Goal: Contribute content: Contribute content

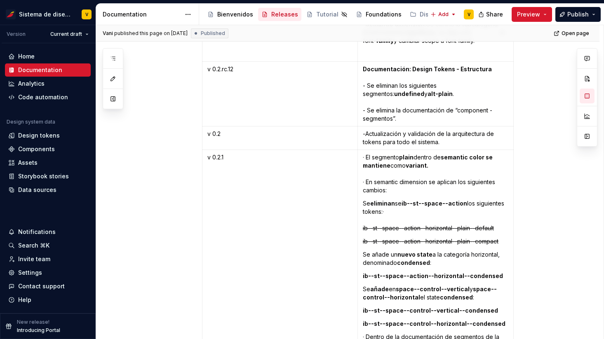
scroll to position [1741, 0]
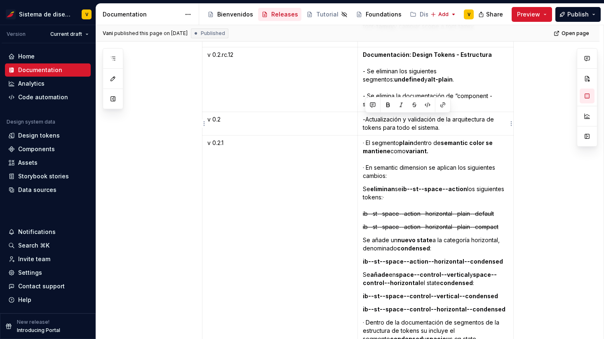
drag, startPoint x: 365, startPoint y: 122, endPoint x: 446, endPoint y: 129, distance: 81.9
click at [446, 129] on p "-Actualización y validación de la arquitectura de tokens para todo el sistema." at bounding box center [435, 123] width 145 height 16
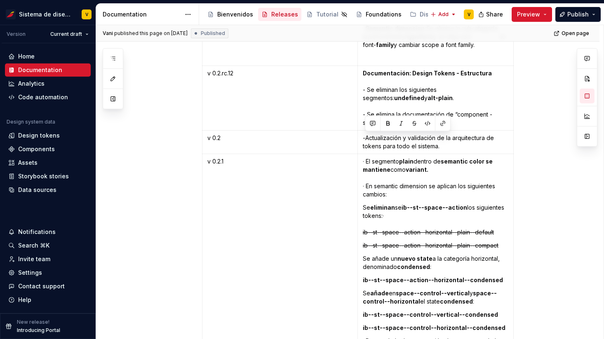
scroll to position [1714, 0]
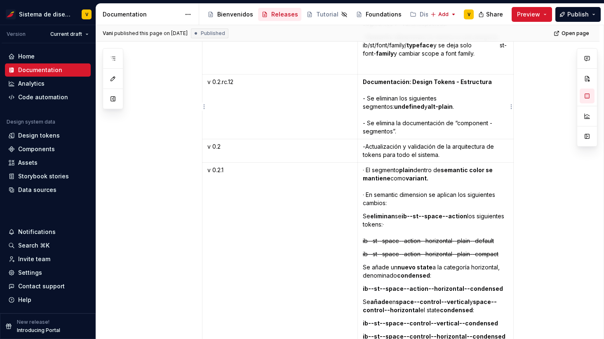
click at [387, 111] on p "Documentación: Design Tokens - Estructura - Se eliminan los siguientes segmento…" at bounding box center [435, 107] width 145 height 58
drag, startPoint x: 365, startPoint y: 148, endPoint x: 448, endPoint y: 158, distance: 83.5
click at [448, 157] on p "-Actualización y validación de la arquitectura de tokens para todo el sistema." at bounding box center [435, 151] width 145 height 16
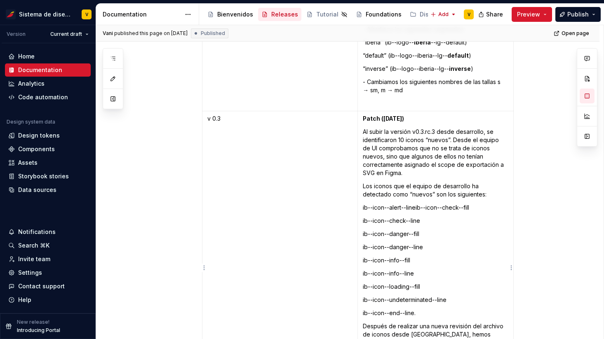
scroll to position [2518, 0]
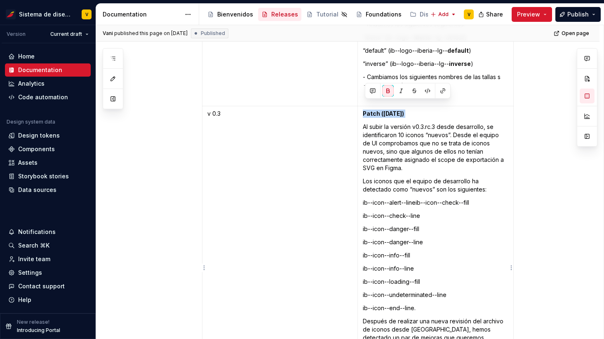
drag, startPoint x: 365, startPoint y: 105, endPoint x: 418, endPoint y: 111, distance: 53.9
click at [418, 111] on td "Patch ([DATE]) Al subir la versión v0.3.rc.3 desde desarrollo, se identificaron…" at bounding box center [435, 280] width 156 height 348
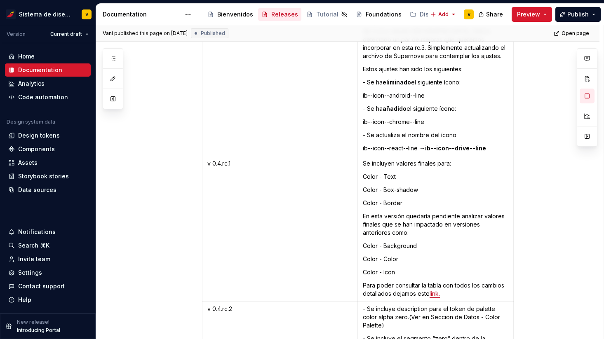
scroll to position [2819, 0]
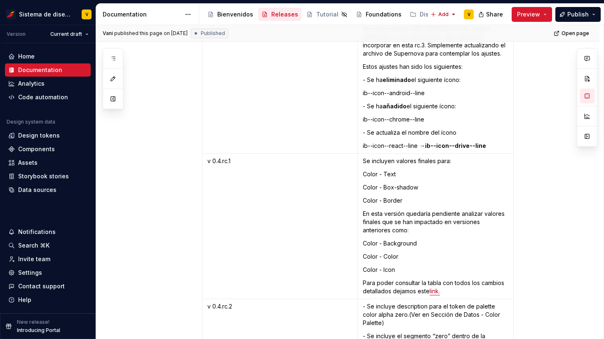
click at [499, 142] on p "ib--icon--react--line → ib--icon--drive--line" at bounding box center [435, 146] width 145 height 8
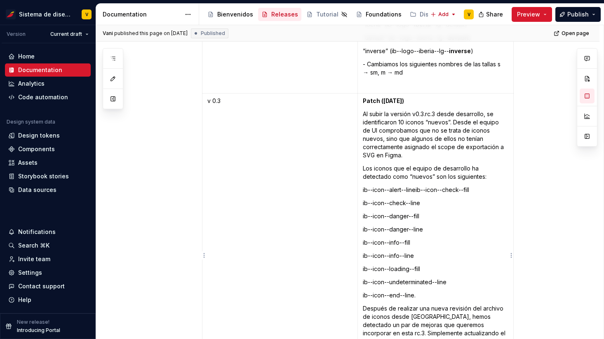
scroll to position [2531, 0]
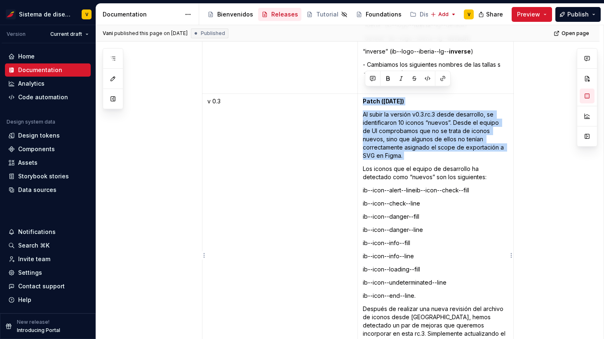
drag, startPoint x: 364, startPoint y: 92, endPoint x: 427, endPoint y: 145, distance: 82.2
click at [427, 145] on td "Patch ([DATE]) Al subir la versión v0.3.rc.3 desde desarrollo, se identificaron…" at bounding box center [435, 268] width 156 height 348
click at [397, 139] on p "Al subir la versión v0.3.rc.3 desde desarrollo, se identificaron 10 iconos “nue…" at bounding box center [435, 134] width 145 height 49
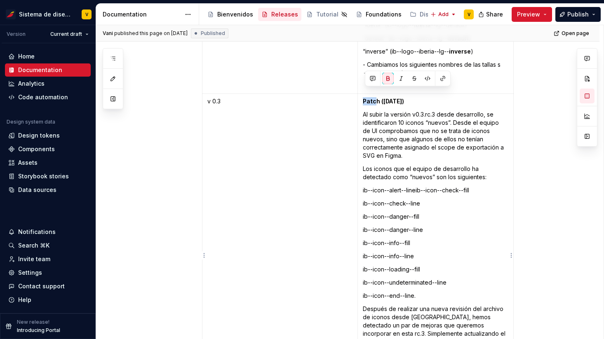
drag, startPoint x: 364, startPoint y: 92, endPoint x: 375, endPoint y: 92, distance: 11.1
click at [375, 98] on strong "Patch ([DATE])" at bounding box center [383, 101] width 41 height 7
click at [373, 142] on p "Al subir la versión v0.3.rc.3 desde desarrollo, se identificaron 10 iconos “nue…" at bounding box center [435, 134] width 145 height 49
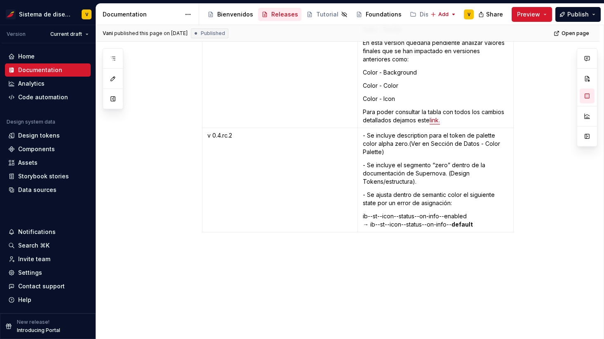
scroll to position [2992, 0]
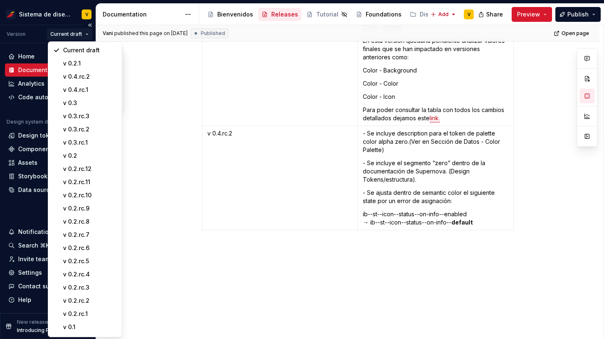
click at [82, 35] on html "Sistema de diseño Iberia V Version Current draft Home Documentation Analytics C…" at bounding box center [302, 169] width 604 height 339
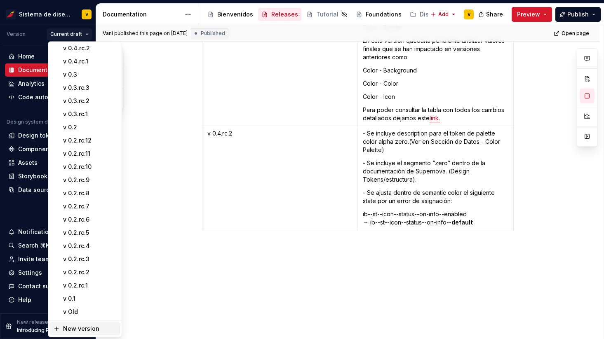
click at [79, 329] on div "New version" at bounding box center [90, 329] width 54 height 8
type textarea "*"
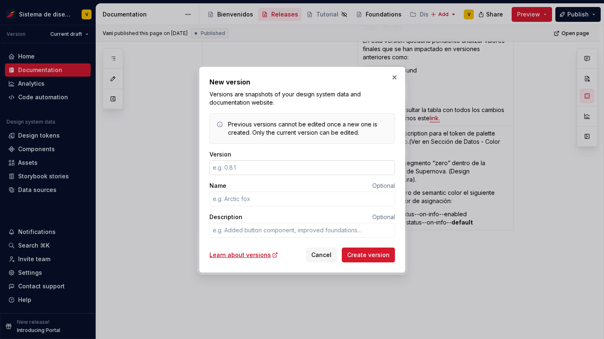
click at [228, 167] on input "Version" at bounding box center [301, 167] width 185 height 15
type input "0.3"
type textarea "*"
type input "0.4"
click at [224, 231] on textarea "Description" at bounding box center [301, 230] width 185 height 15
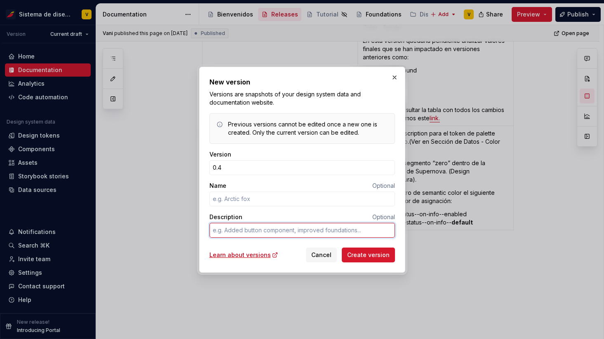
type textarea "*"
type textarea "D"
type textarea "*"
type textarea "DS"
type textarea "*"
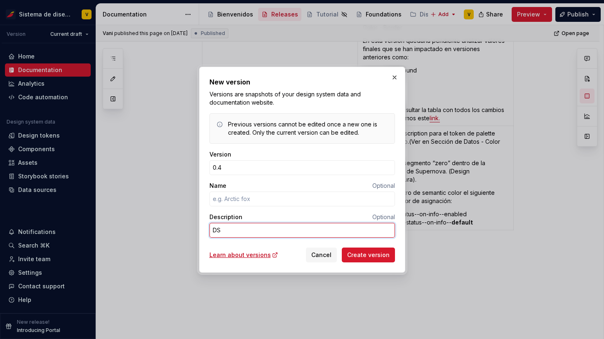
type textarea "DSR"
type textarea "*"
type textarea "DSR"
type textarea "*"
type textarea "DSR -"
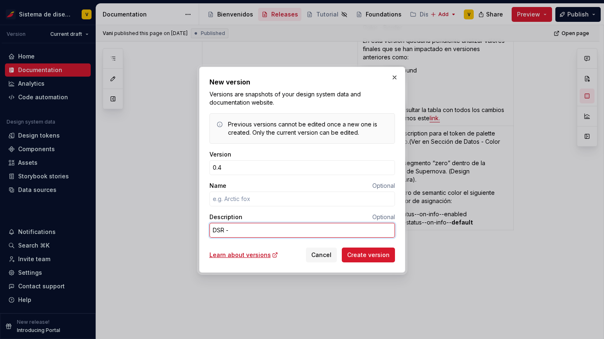
type textarea "*"
type textarea "DSR -"
click at [253, 230] on textarea "DSR -" at bounding box center [301, 230] width 185 height 15
type textarea "*"
type textarea "DSR - 6"
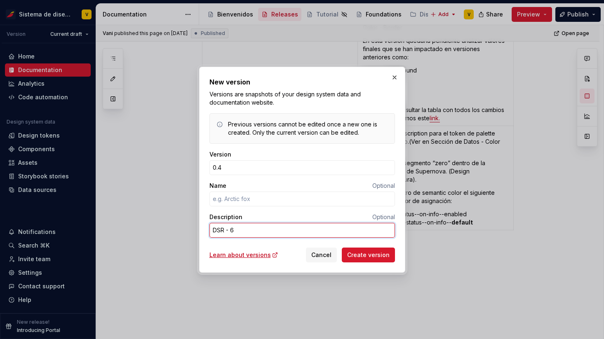
type textarea "*"
type textarea "DSR - 61"
type textarea "*"
type textarea "DSR - 617"
type textarea "*"
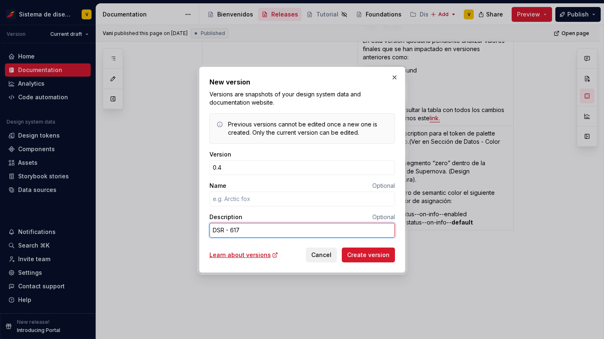
type textarea "DSR - 617"
click at [321, 254] on span "Cancel" at bounding box center [321, 255] width 20 height 8
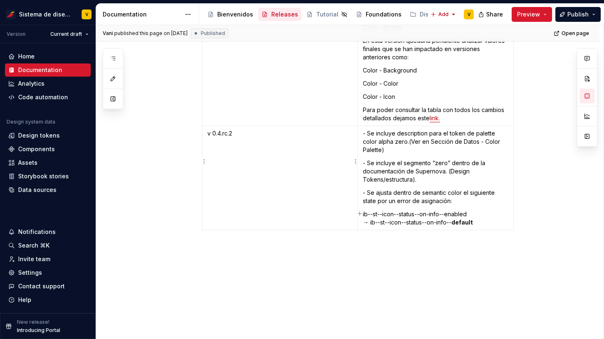
click at [303, 148] on td "v 0.4.rc.2" at bounding box center [279, 178] width 155 height 104
click at [489, 210] on p "ib--st--icon--status--on-info--enabled → ib--st--icon--status--on-info-- default" at bounding box center [435, 218] width 145 height 16
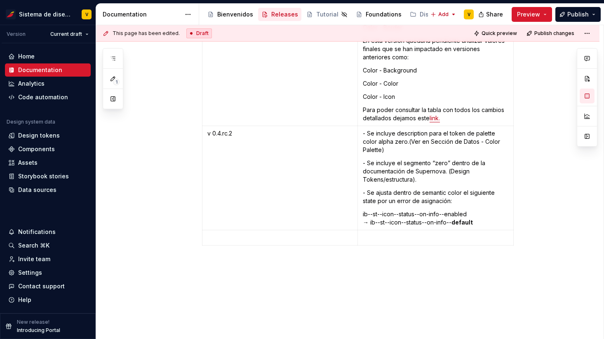
type textarea "*"
click at [225, 129] on p "v 0.4.rc.2" at bounding box center [279, 133] width 145 height 8
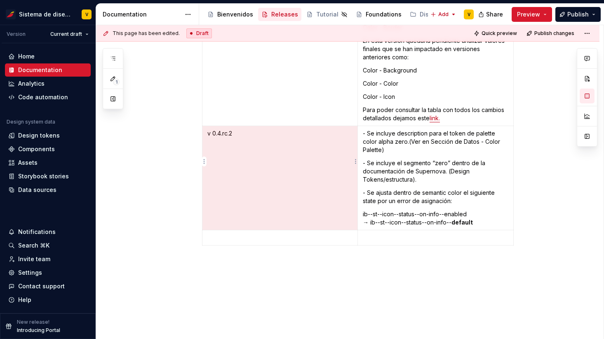
click at [225, 129] on p "v 0.4.rc.2" at bounding box center [279, 133] width 145 height 8
click at [212, 129] on p "v 0.4.rc.2" at bounding box center [279, 133] width 145 height 8
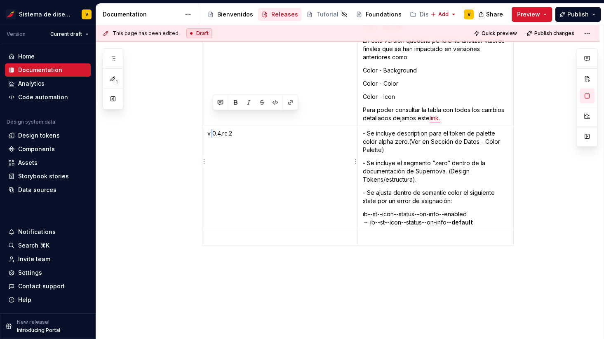
click at [212, 129] on p "v 0.4.rc.2" at bounding box center [279, 133] width 145 height 8
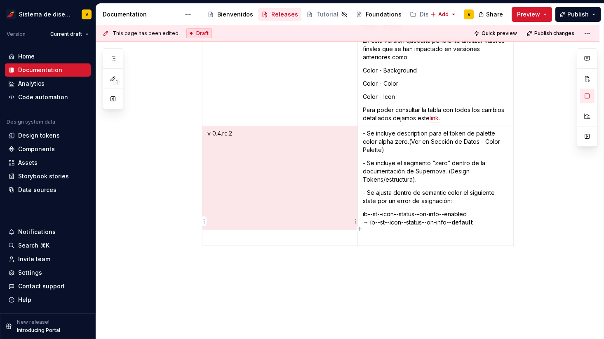
click at [217, 234] on p at bounding box center [279, 238] width 145 height 8
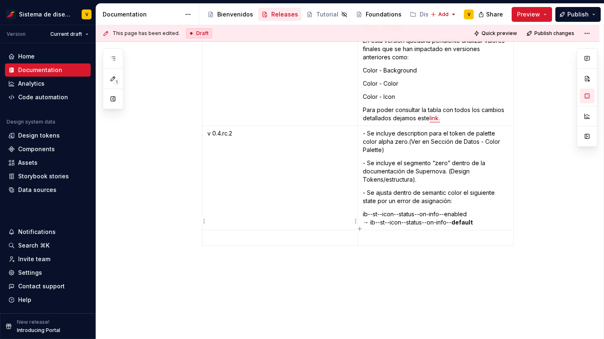
paste div
click at [378, 234] on p at bounding box center [435, 238] width 145 height 8
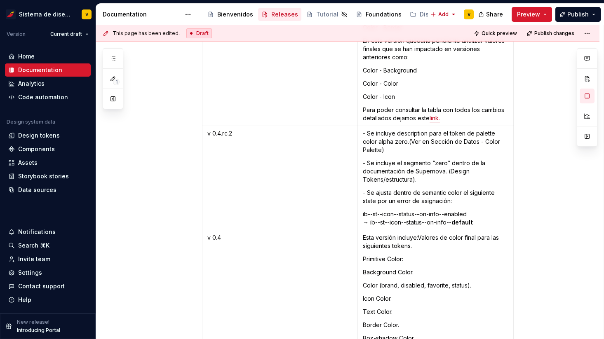
click at [421, 234] on p "Esta versión incluye:Valores de color final para las siguientes tokens." at bounding box center [435, 242] width 145 height 16
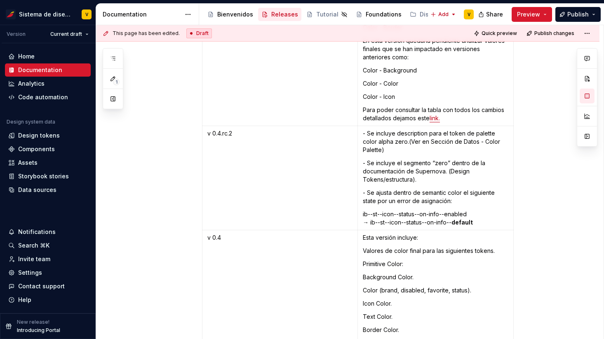
click at [401, 234] on p "Esta versión incluye:" at bounding box center [435, 238] width 145 height 8
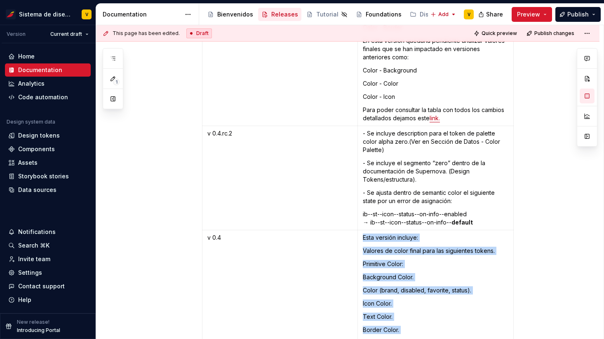
click at [401, 234] on p "Esta versión incluye:" at bounding box center [435, 238] width 145 height 8
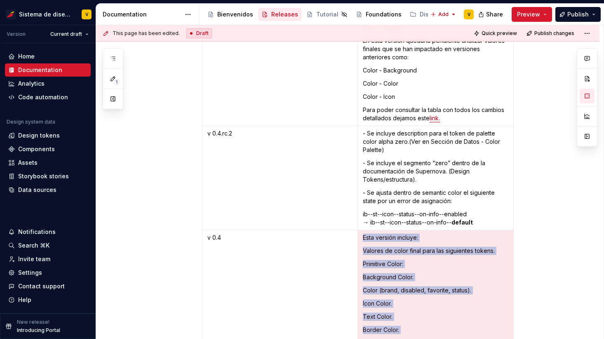
click at [401, 234] on p "Esta versión incluye:" at bounding box center [435, 238] width 145 height 8
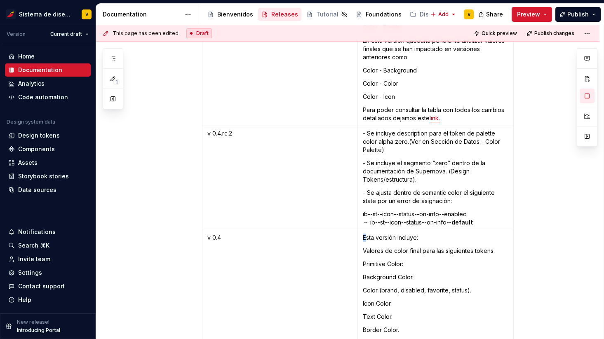
click at [365, 234] on p "Esta versión incluye:" at bounding box center [435, 238] width 145 height 8
click at [379, 234] on p "Esta versión incluye:" at bounding box center [435, 238] width 145 height 8
click at [411, 234] on p "Esta versión incluye:" at bounding box center [435, 238] width 145 height 8
drag, startPoint x: 403, startPoint y: 221, endPoint x: 362, endPoint y: 221, distance: 40.4
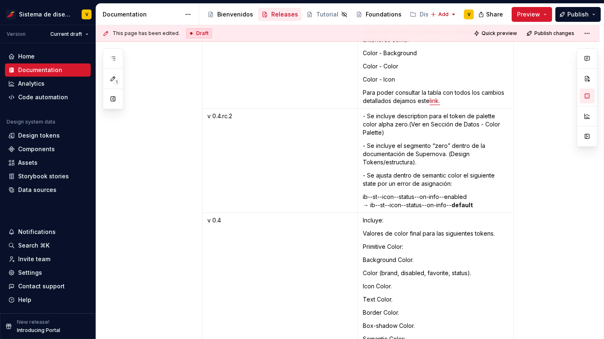
scroll to position [3014, 0]
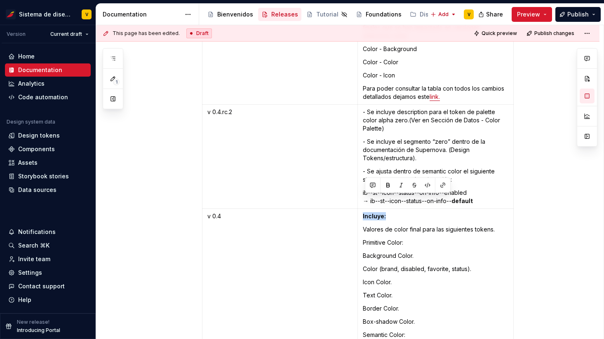
drag, startPoint x: 386, startPoint y: 203, endPoint x: 363, endPoint y: 201, distance: 23.6
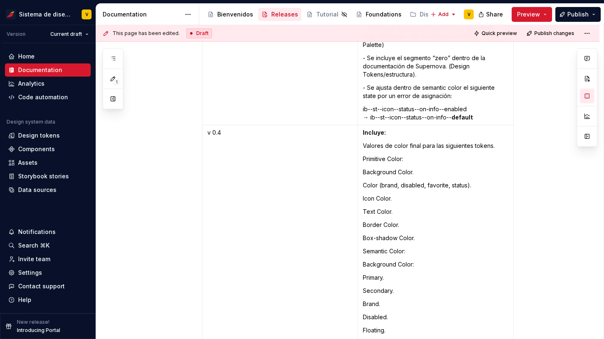
scroll to position [3098, 0]
click at [365, 154] on p "Primitive Color:" at bounding box center [435, 158] width 145 height 8
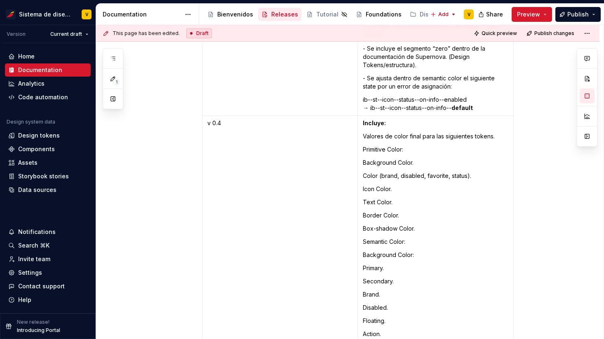
scroll to position [3089, 0]
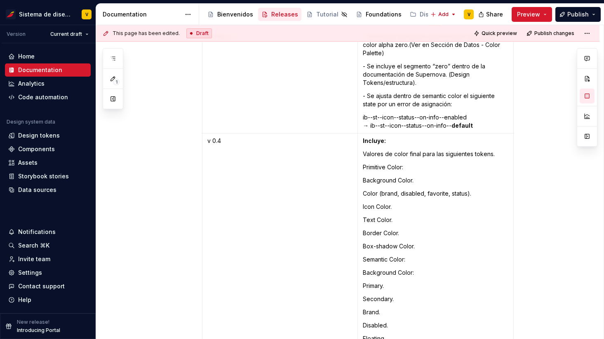
click at [404, 176] on p "Background Color." at bounding box center [435, 180] width 145 height 8
click at [365, 176] on p "Background Color." at bounding box center [435, 180] width 145 height 8
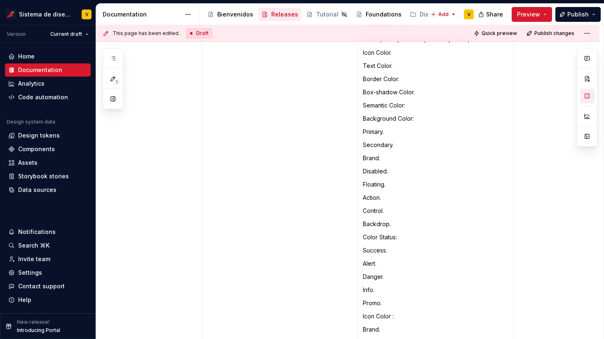
scroll to position [3074, 0]
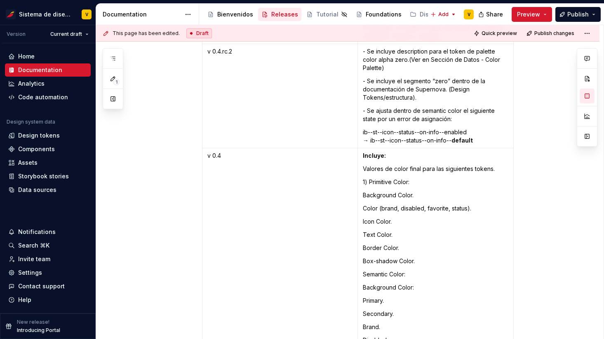
click at [366, 191] on p "Background Color." at bounding box center [435, 195] width 145 height 8
click at [377, 178] on p "1) Primitive Color:" at bounding box center [435, 182] width 145 height 8
click at [365, 178] on p "1) Primitive Color:" at bounding box center [435, 182] width 145 height 8
click at [371, 178] on p "1) Primitive Color:" at bounding box center [435, 182] width 145 height 8
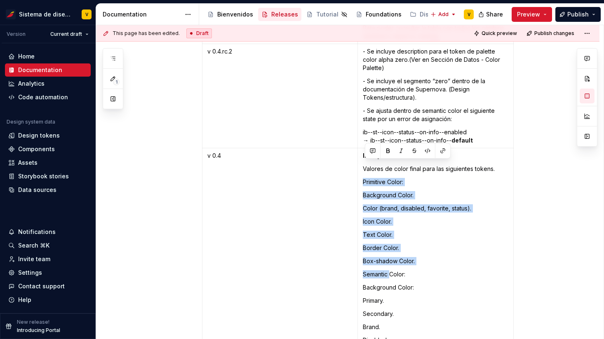
drag, startPoint x: 365, startPoint y: 162, endPoint x: 393, endPoint y: 253, distance: 95.0
click at [379, 178] on p "Primitive Color:" at bounding box center [435, 182] width 145 height 8
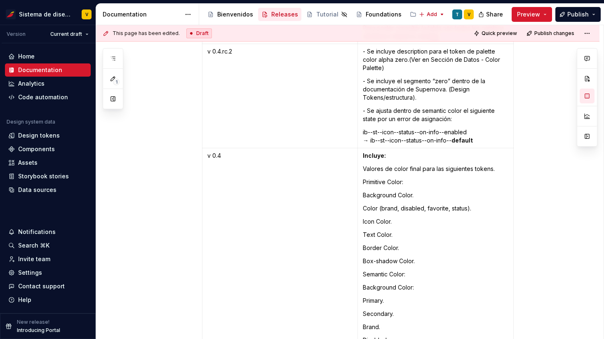
click at [365, 178] on p "Primitive Color:" at bounding box center [435, 182] width 145 height 8
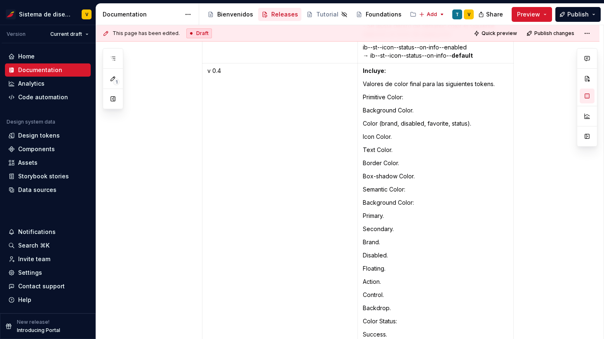
scroll to position [3097, 0]
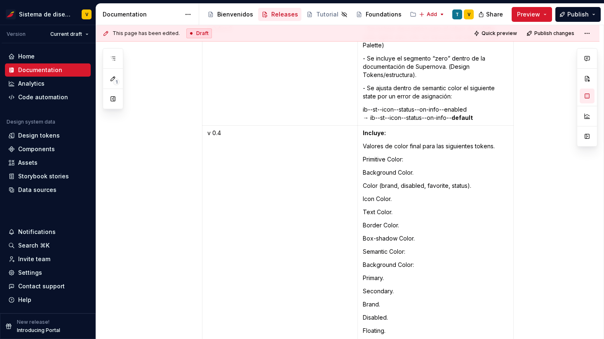
click at [364, 155] on p "Primitive Color:" at bounding box center [435, 159] width 145 height 8
click at [391, 169] on p "Background Color." at bounding box center [435, 173] width 145 height 8
click at [365, 169] on p "Background Color." at bounding box center [435, 173] width 145 height 8
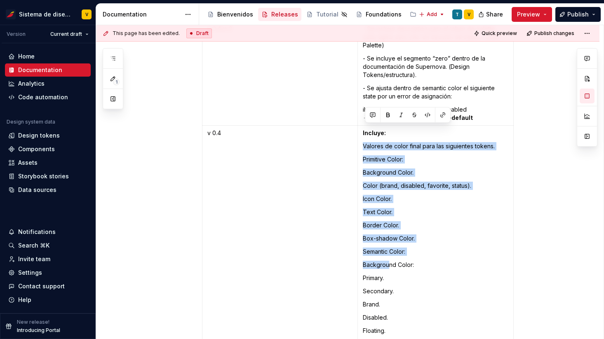
drag, startPoint x: 365, startPoint y: 128, endPoint x: 390, endPoint y: 251, distance: 125.6
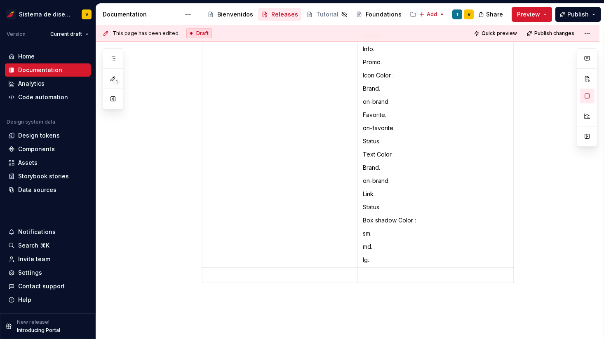
scroll to position [3508, 0]
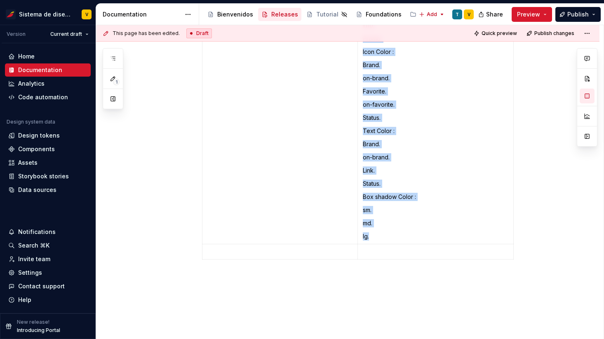
click at [380, 232] on p "lg." at bounding box center [435, 236] width 145 height 8
copy td "Valores de color final para las siguientes tokens. P rimitive Color: Background…"
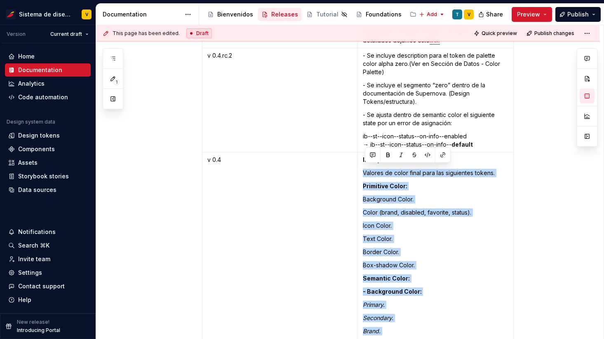
scroll to position [3057, 0]
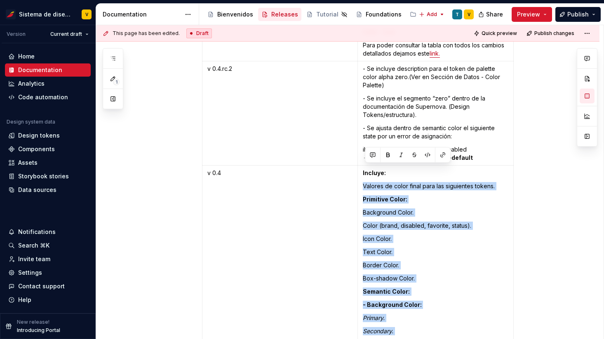
click at [380, 208] on p "Background Color." at bounding box center [435, 212] width 145 height 8
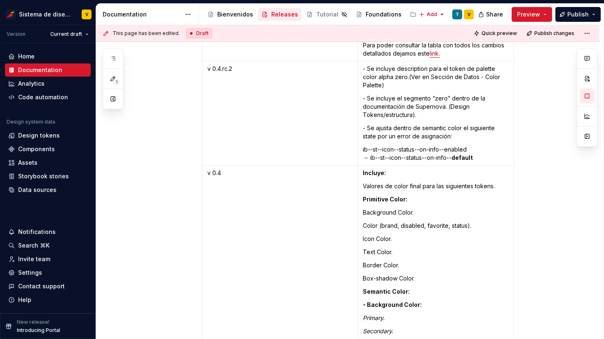
scroll to position [3073, 0]
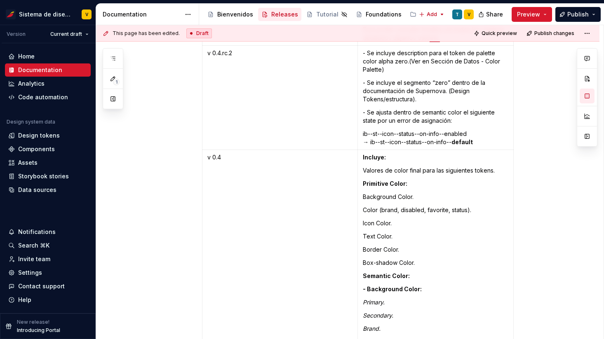
click at [364, 166] on p "Valores de color final para las siguientes tokens." at bounding box center [435, 170] width 145 height 8
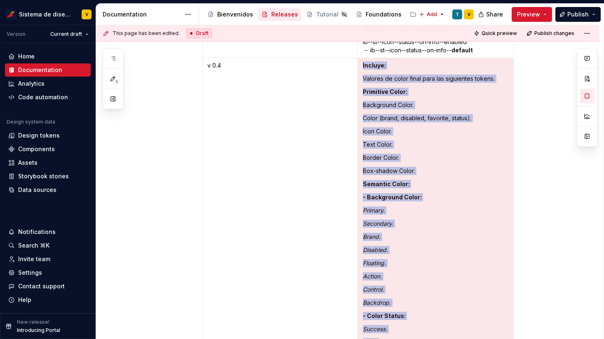
scroll to position [3165, 0]
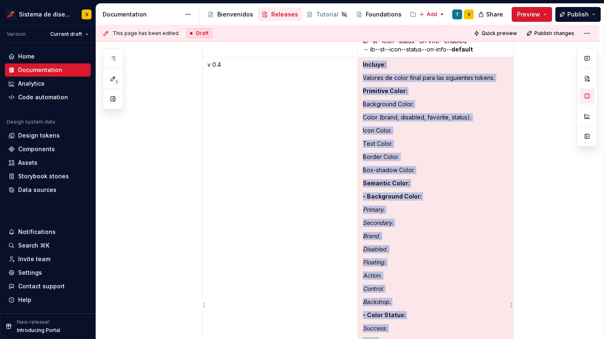
click at [404, 140] on p "Text Color." at bounding box center [435, 144] width 145 height 8
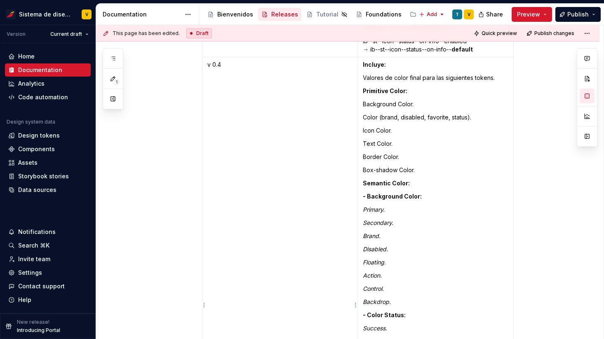
click at [324, 146] on td "v 0.4" at bounding box center [279, 321] width 155 height 529
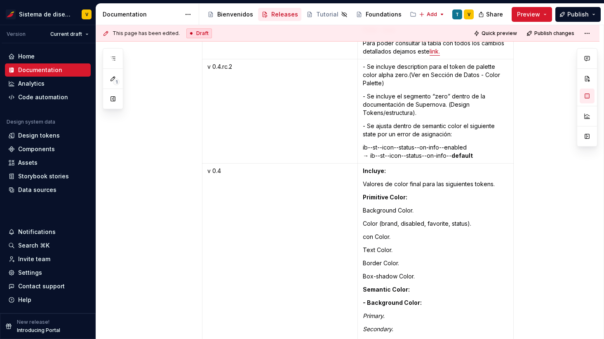
scroll to position [3059, 0]
click at [75, 35] on html "Sistema de diseño Iberia V Version Current draft Home Documentation Analytics C…" at bounding box center [302, 169] width 604 height 339
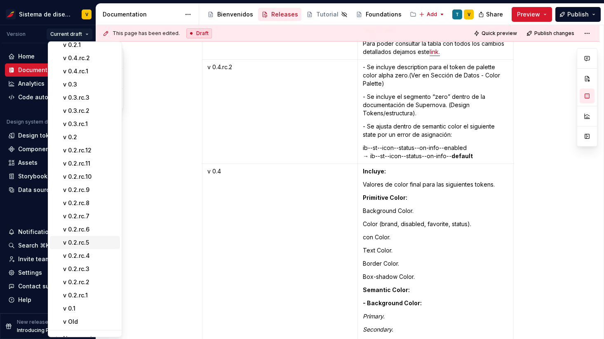
scroll to position [28, 0]
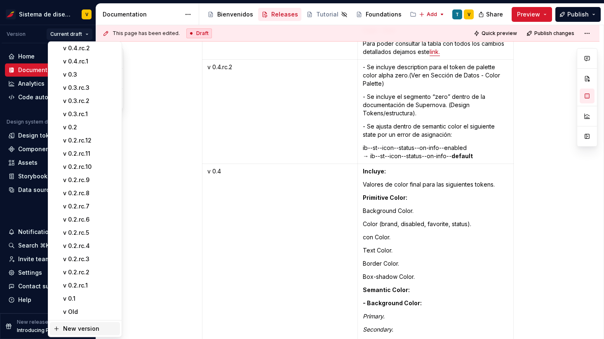
click at [81, 326] on div "New version" at bounding box center [90, 329] width 54 height 8
type textarea "*"
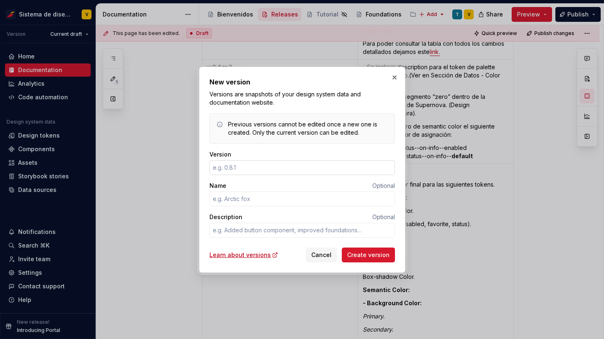
click at [232, 169] on input "Version" at bounding box center [301, 167] width 185 height 15
type input "0.3"
type textarea "*"
type input "0.4"
click at [226, 230] on textarea "Description" at bounding box center [301, 230] width 185 height 15
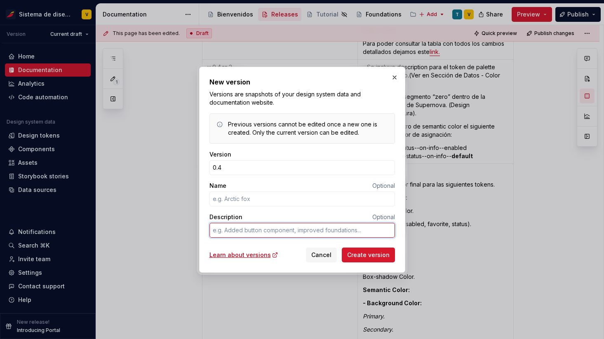
type textarea "*"
type textarea "d"
type textarea "*"
type textarea "dr"
type textarea "*"
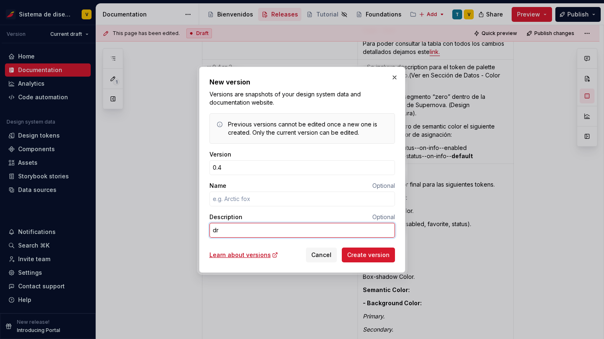
type textarea "d"
type textarea "*"
type textarea "D"
type textarea "*"
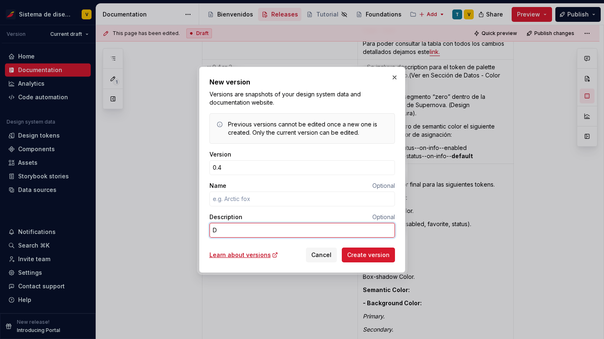
type textarea "DR"
type textarea "*"
type textarea "DRS"
type textarea "*"
type textarea "DRS"
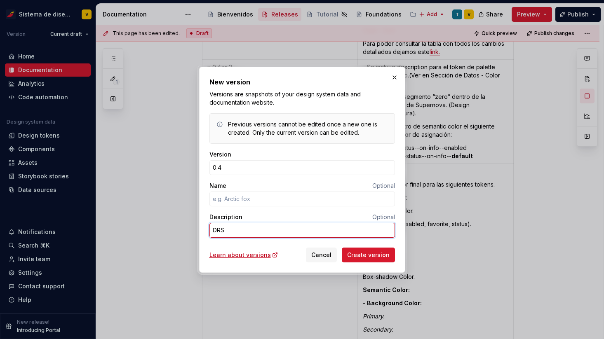
type textarea "*"
type textarea "DRS -"
type textarea "*"
type textarea "DRS -"
click at [281, 227] on textarea "DRS -" at bounding box center [301, 230] width 185 height 15
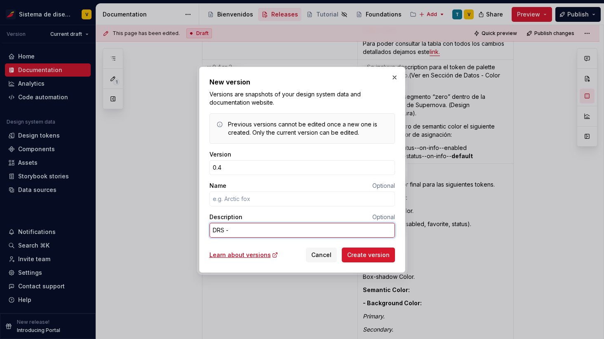
type textarea "*"
type textarea "DRS - 6"
type textarea "*"
type textarea "DRS - 61"
type textarea "*"
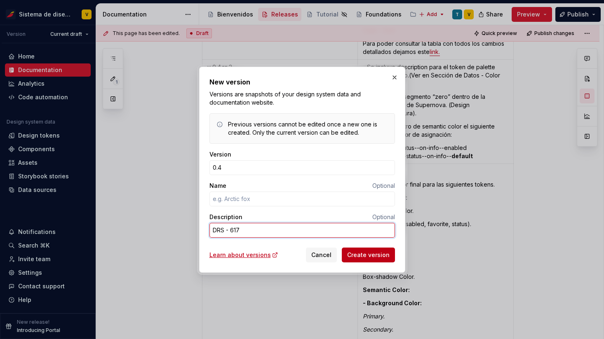
type textarea "DRS - 617"
click at [369, 252] on span "Create version" at bounding box center [368, 255] width 42 height 8
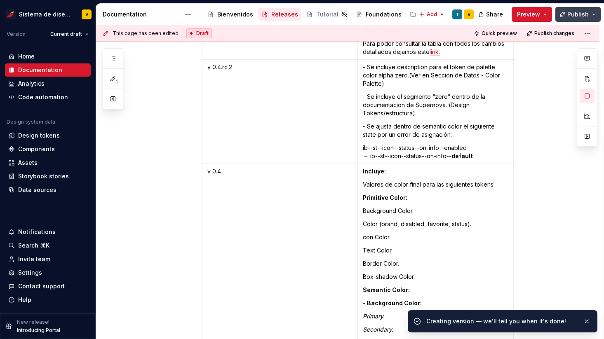
click at [565, 15] on button "Publish" at bounding box center [577, 14] width 45 height 15
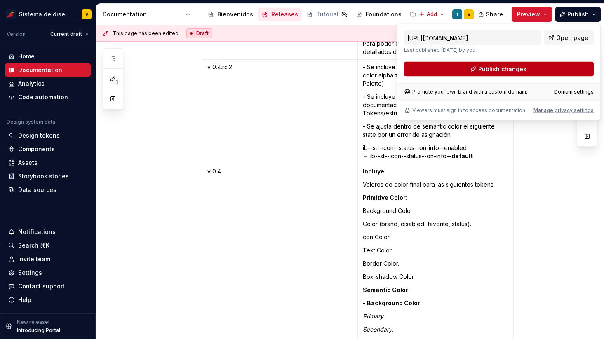
click at [490, 70] on span "Publish changes" at bounding box center [502, 69] width 48 height 8
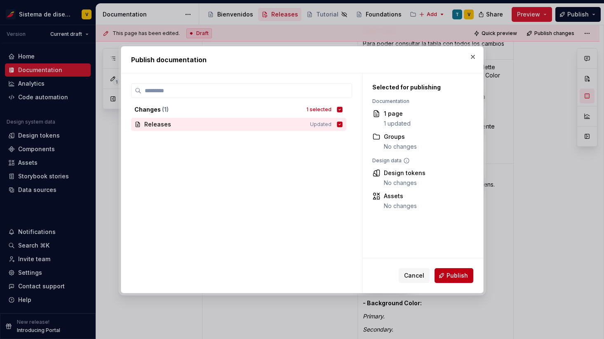
click at [447, 277] on button "Publish" at bounding box center [453, 275] width 39 height 15
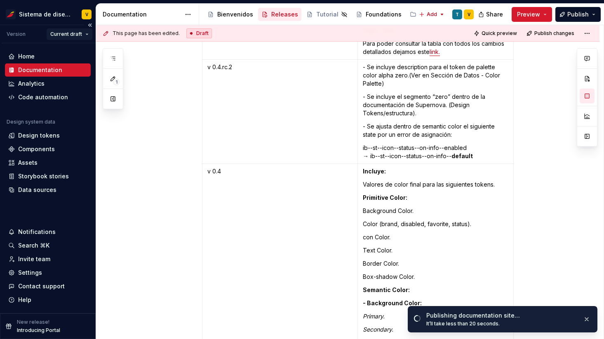
click at [72, 31] on html "Sistema de diseño Iberia V Version Current draft Home Documentation Analytics C…" at bounding box center [302, 169] width 604 height 339
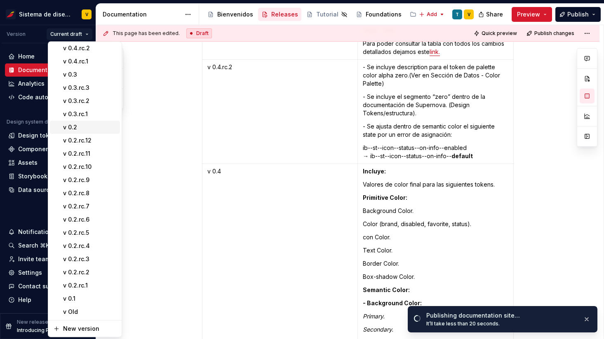
scroll to position [0, 0]
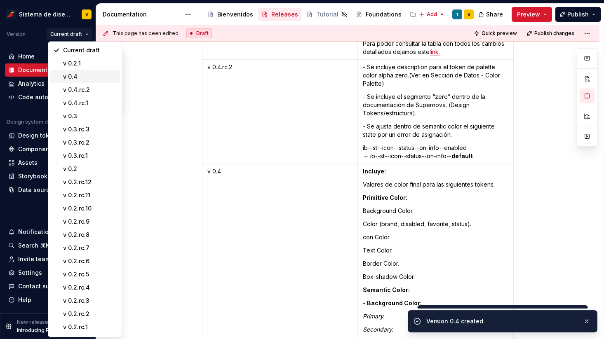
click at [82, 76] on div "v 0.4" at bounding box center [90, 77] width 54 height 8
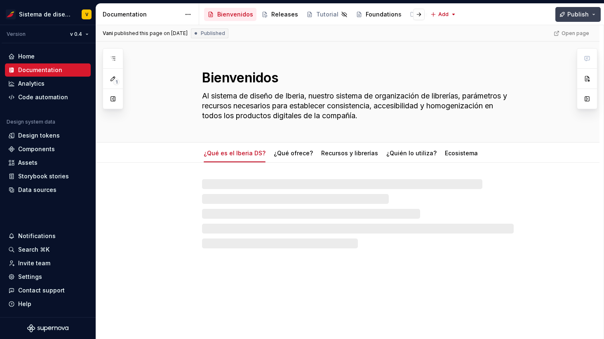
click at [568, 12] on button "Publish" at bounding box center [577, 14] width 45 height 15
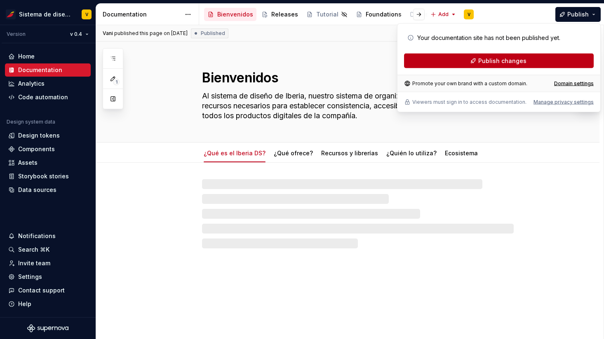
click at [494, 59] on span "Publish changes" at bounding box center [502, 61] width 48 height 8
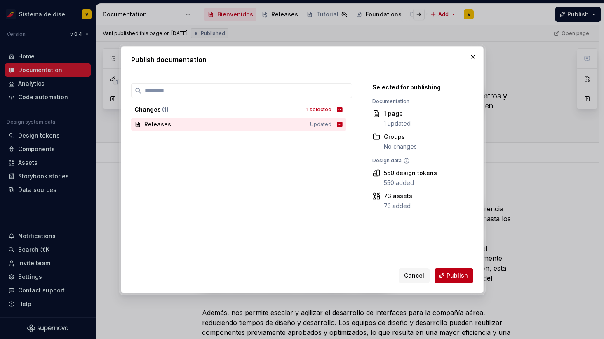
click at [446, 273] on button "Publish" at bounding box center [453, 275] width 39 height 15
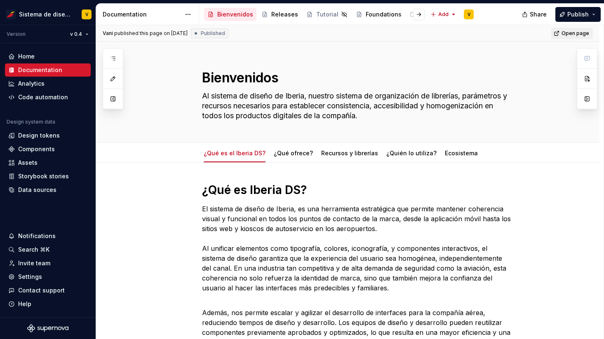
click at [571, 32] on span "Open page" at bounding box center [575, 33] width 28 height 7
type textarea "*"
